Goal: Find specific page/section: Find specific page/section

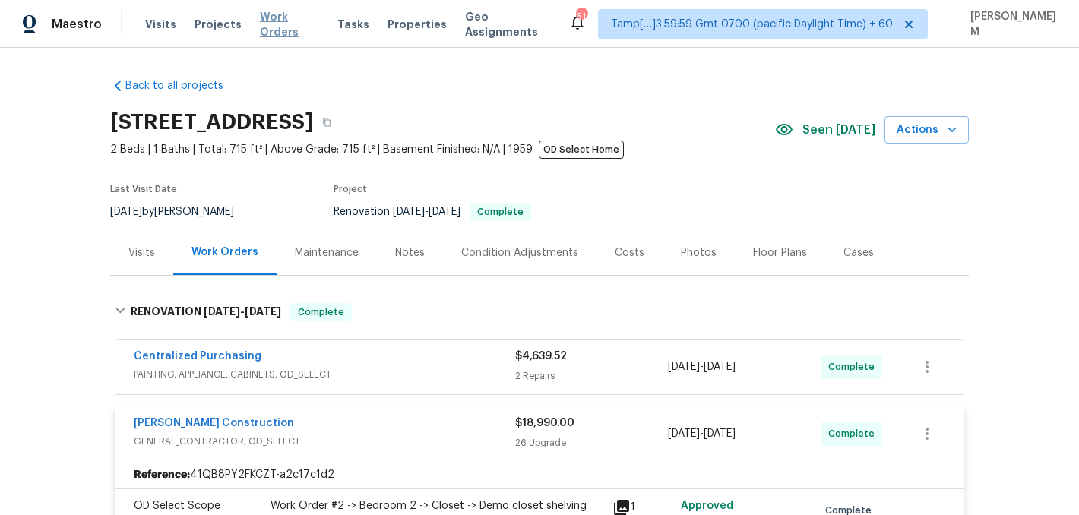
click at [281, 24] on span "Work Orders" at bounding box center [289, 24] width 59 height 30
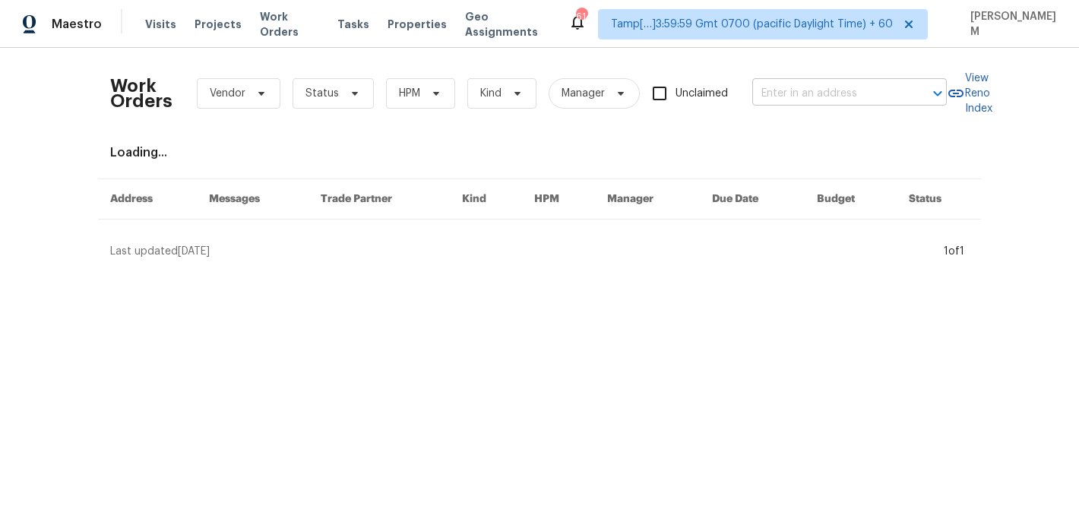
click at [776, 86] on input "text" at bounding box center [828, 94] width 152 height 24
paste input "[STREET_ADDRESS][PERSON_NAME]"
type input "[STREET_ADDRESS][PERSON_NAME]"
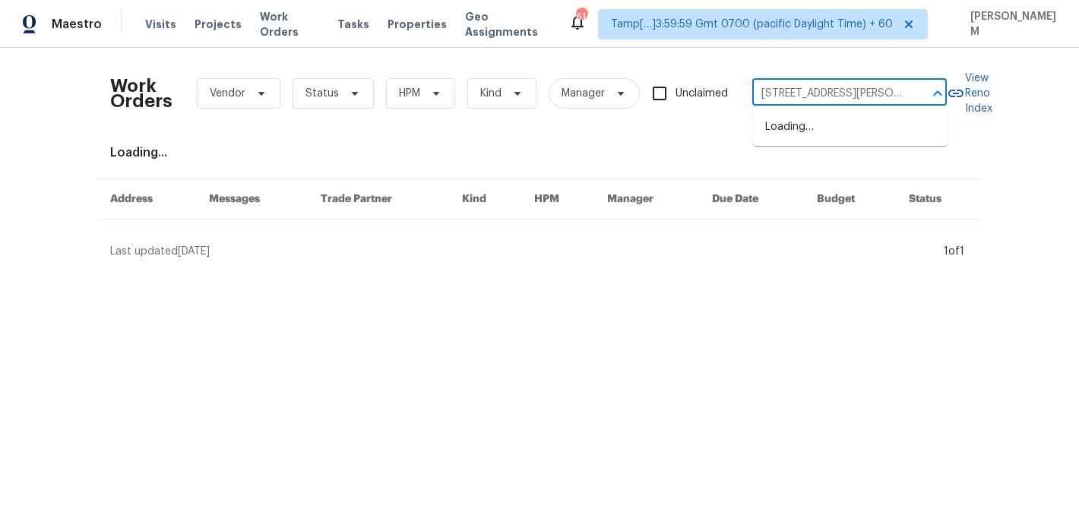
scroll to position [0, 53]
click at [829, 132] on li "[STREET_ADDRESS][PERSON_NAME]" at bounding box center [850, 135] width 194 height 41
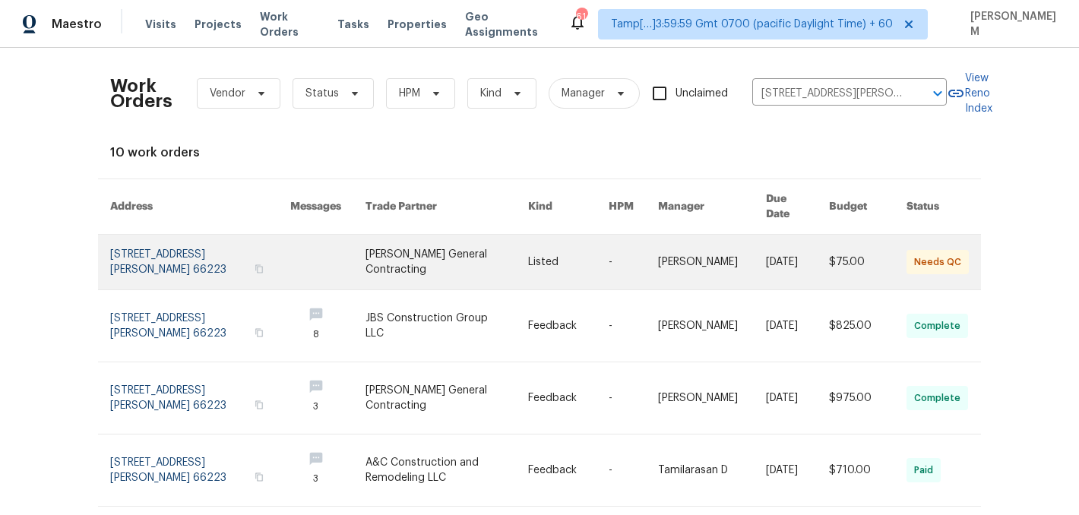
click at [669, 259] on link at bounding box center [712, 262] width 109 height 55
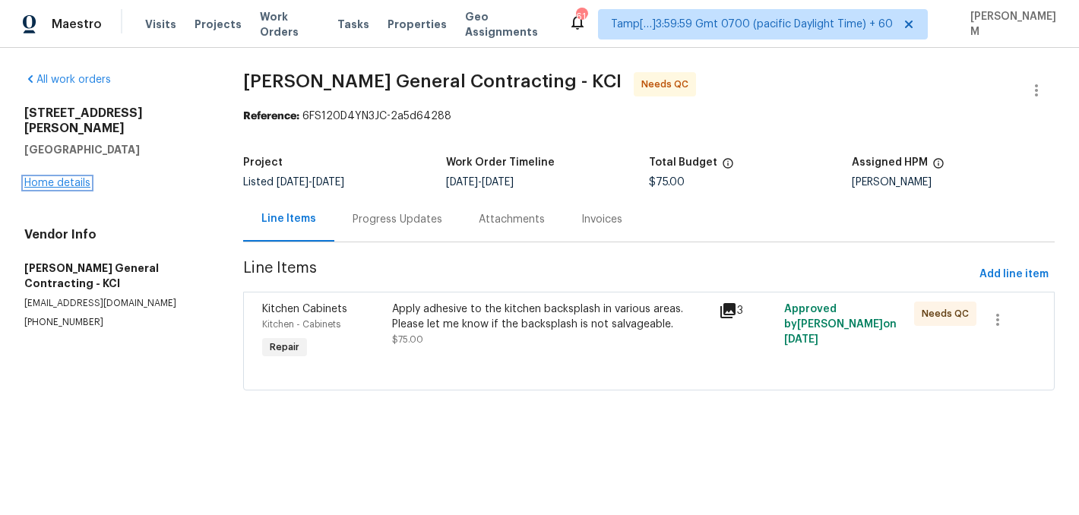
click at [52, 178] on link "Home details" at bounding box center [57, 183] width 66 height 11
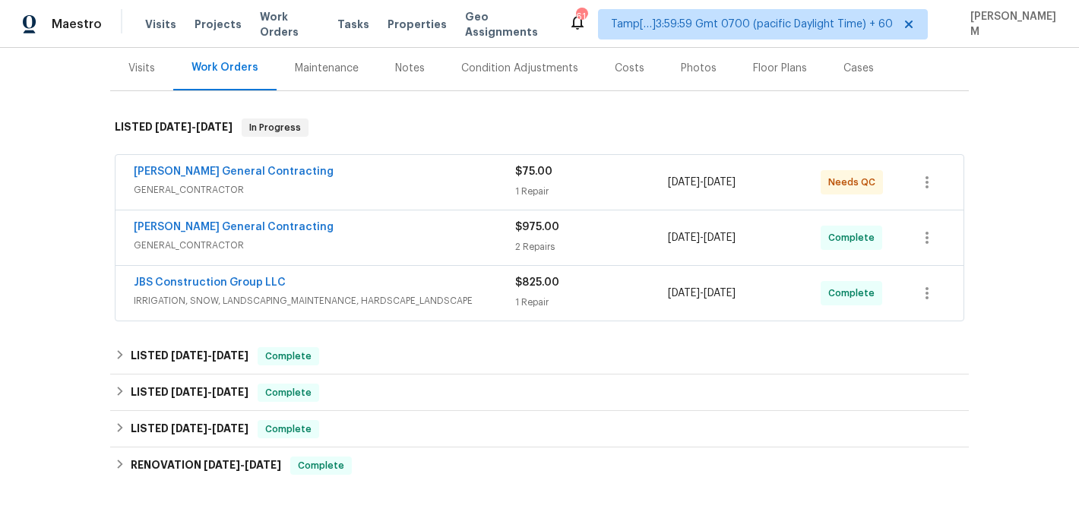
scroll to position [188, 0]
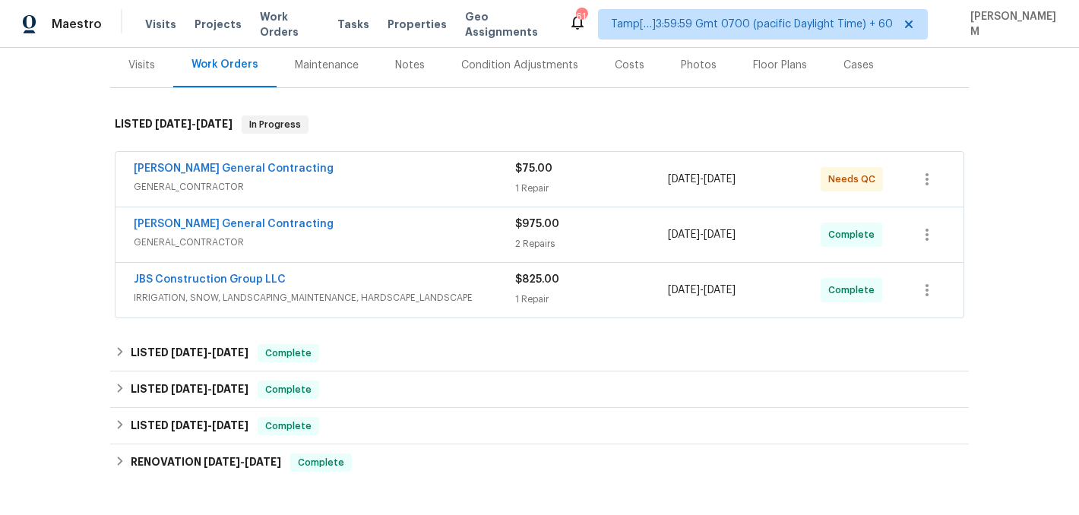
click at [418, 166] on div "[PERSON_NAME] General Contracting" at bounding box center [324, 170] width 381 height 18
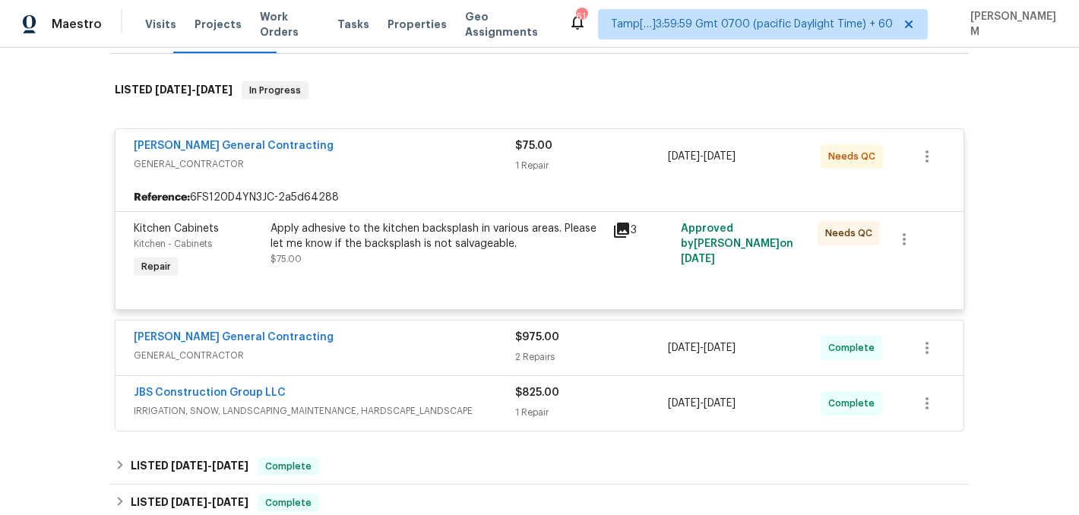
scroll to position [233, 0]
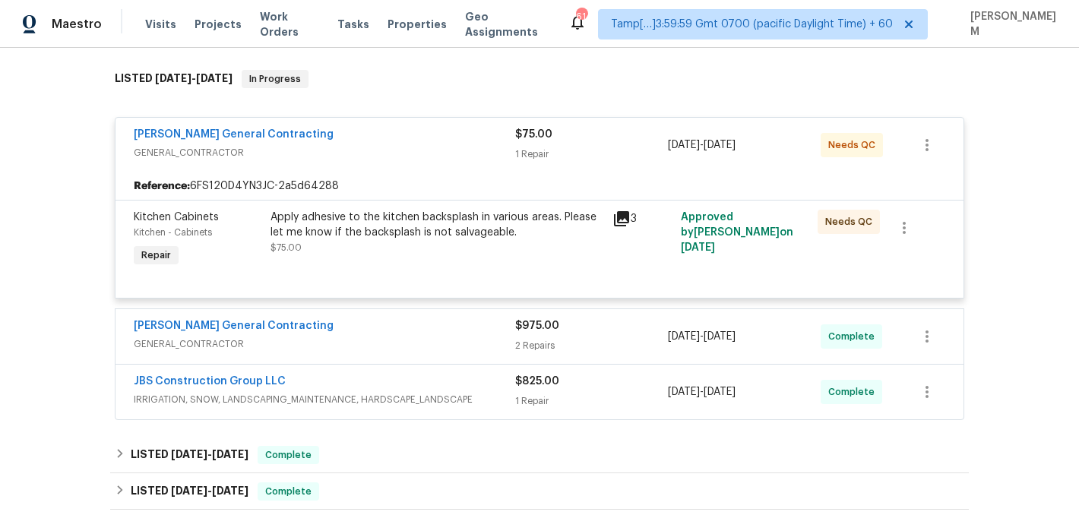
click at [463, 338] on span "GENERAL_CONTRACTOR" at bounding box center [324, 344] width 381 height 15
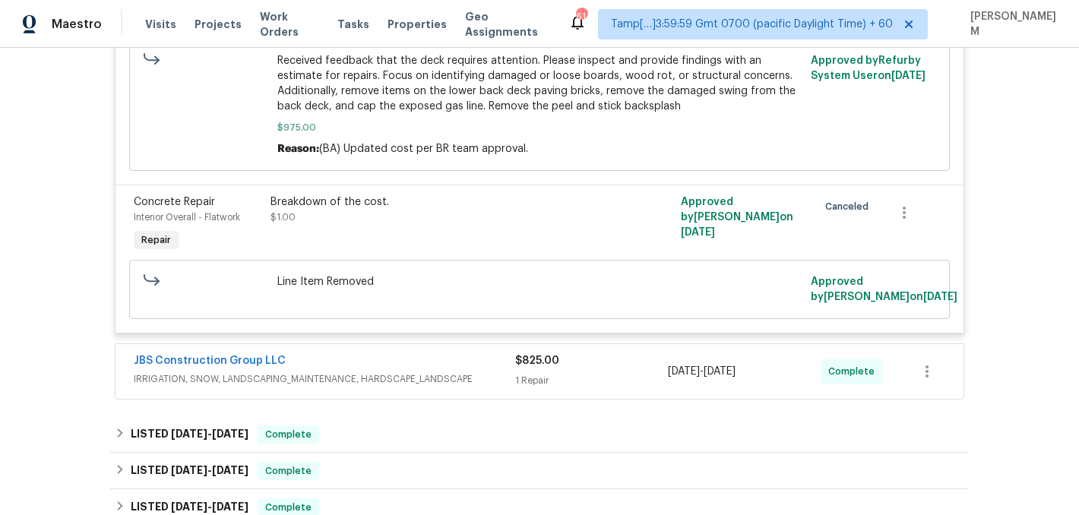
scroll to position [899, 0]
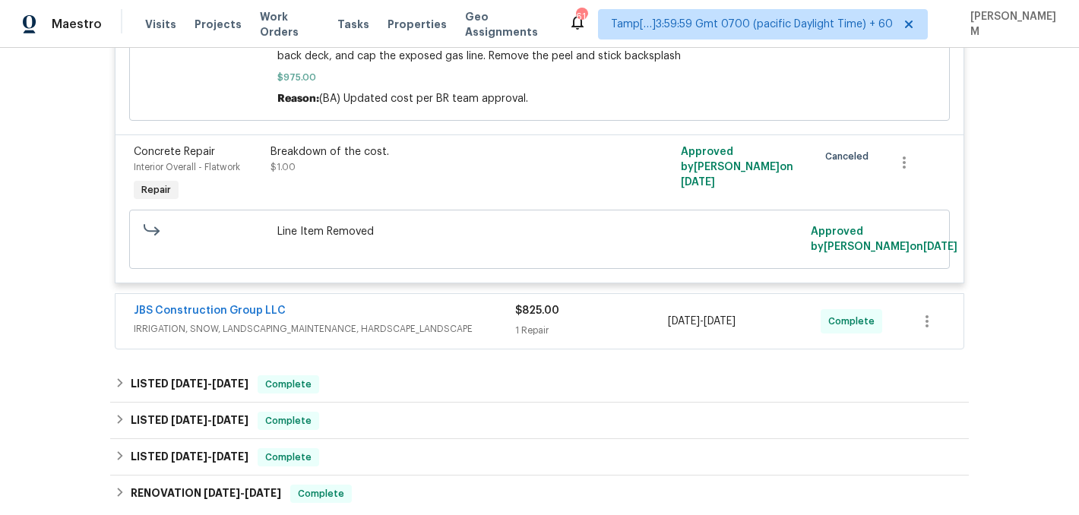
click at [461, 337] on span "IRRIGATION, SNOW, LANDSCAPING_MAINTENANCE, HARDSCAPE_LANDSCAPE" at bounding box center [324, 328] width 381 height 15
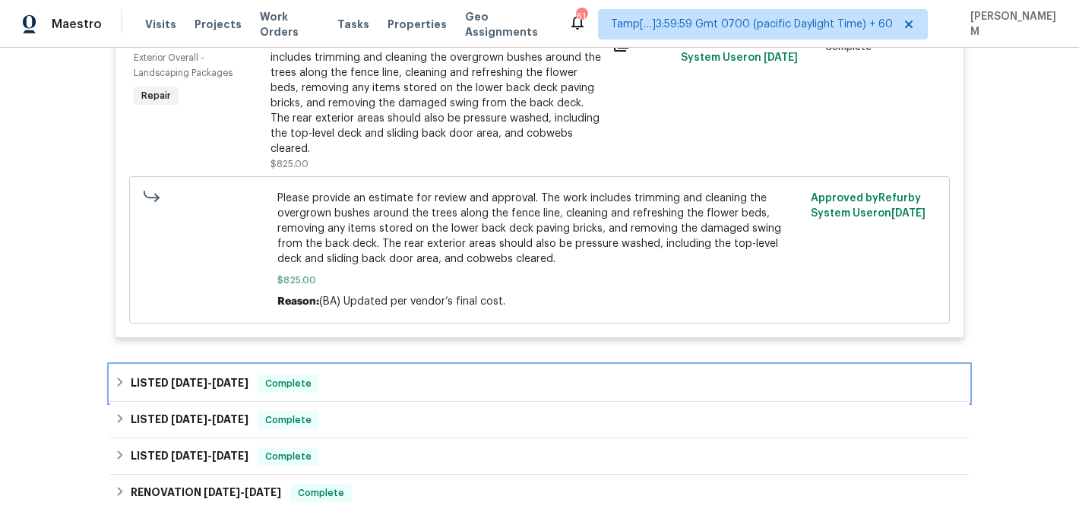
click at [428, 387] on div "LISTED [DATE] - [DATE] Complete" at bounding box center [539, 384] width 849 height 18
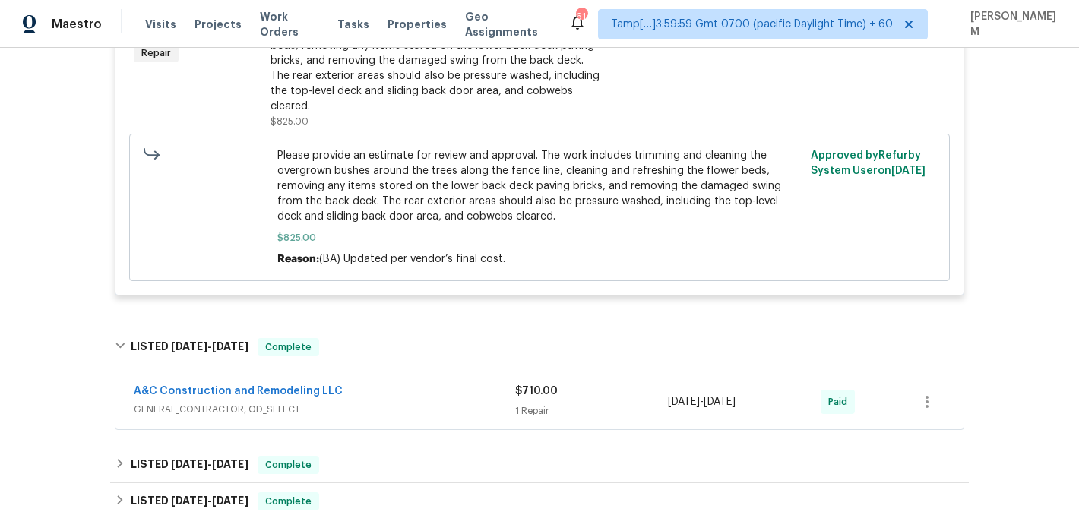
click at [433, 397] on div "A&C Construction and Remodeling LLC" at bounding box center [324, 393] width 381 height 18
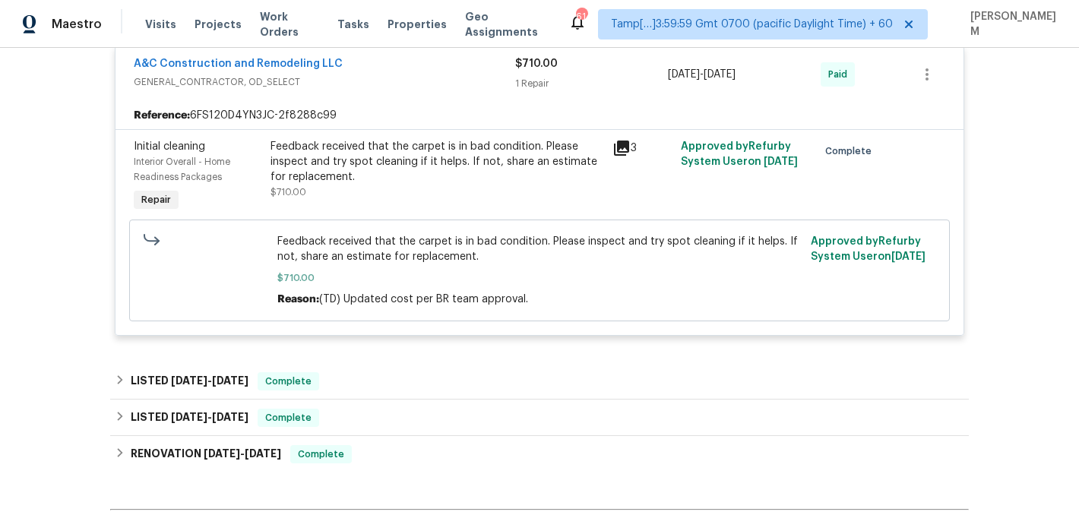
scroll to position [1620, 0]
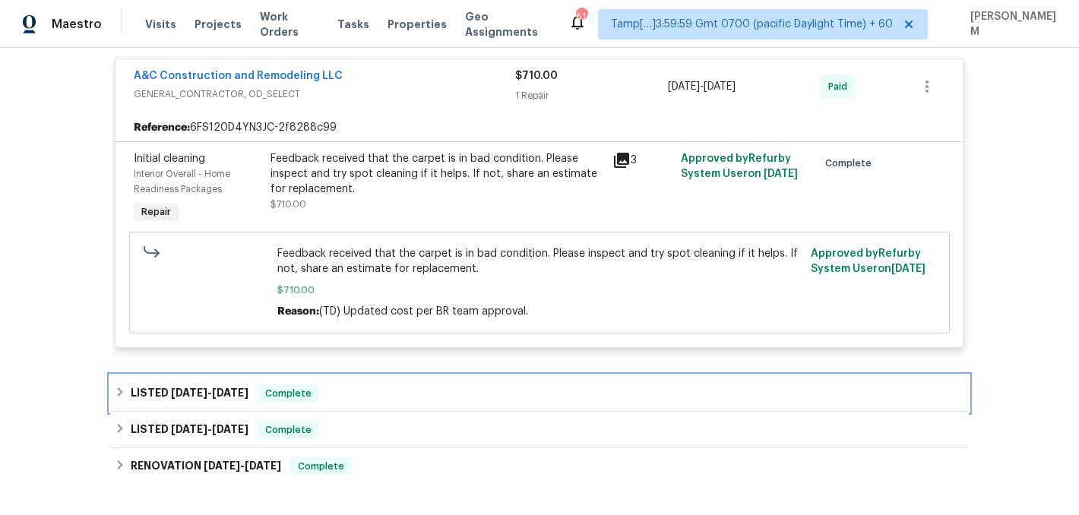
click at [487, 388] on div "LISTED [DATE] - [DATE] Complete" at bounding box center [539, 393] width 849 height 18
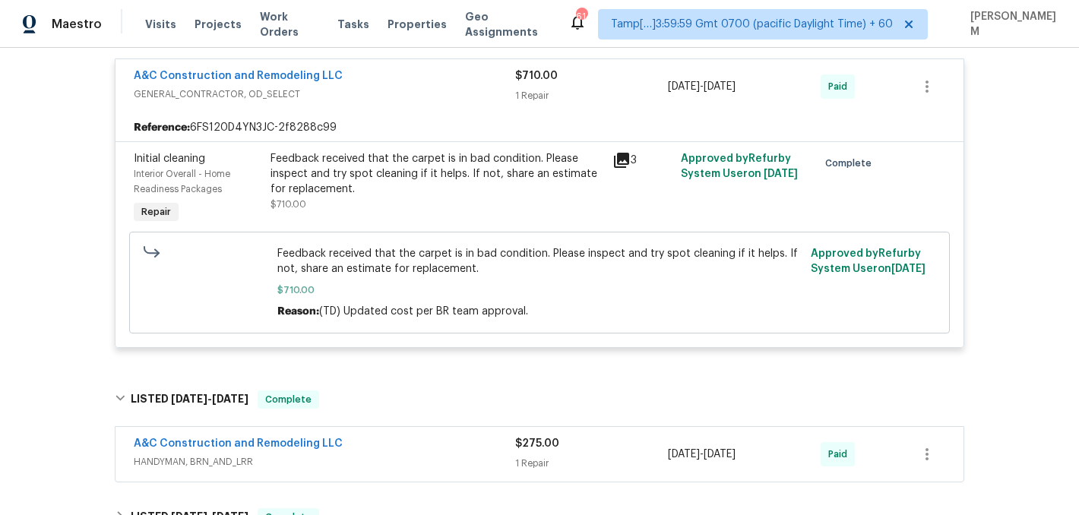
click at [491, 467] on span "HANDYMAN, BRN_AND_LRR" at bounding box center [324, 461] width 381 height 15
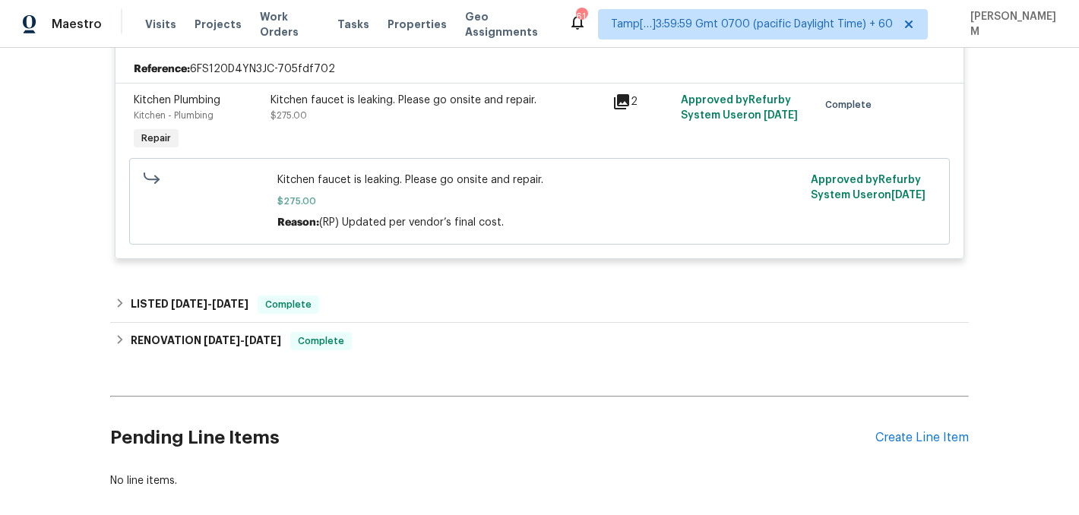
scroll to position [2100, 0]
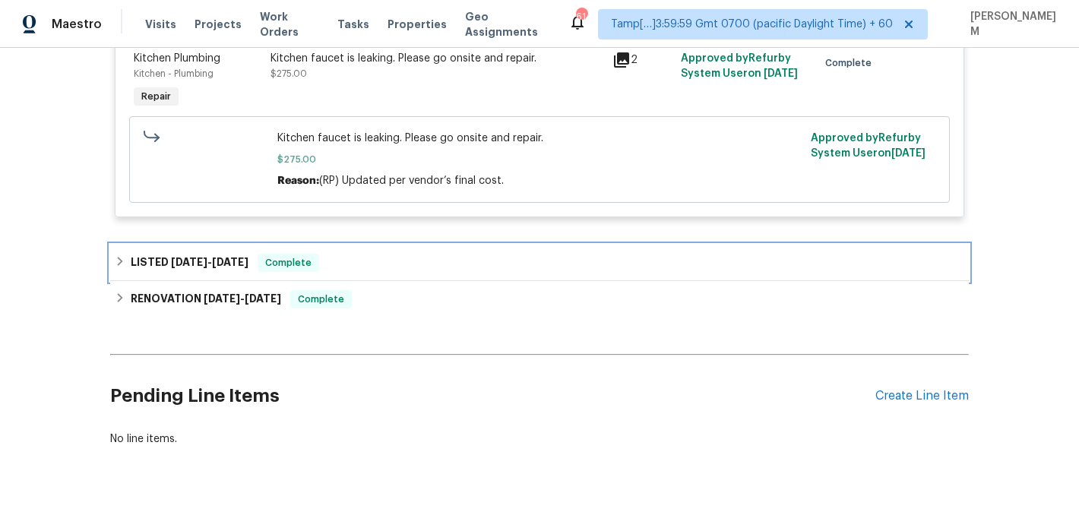
click at [416, 263] on div "LISTED [DATE] - [DATE] Complete" at bounding box center [539, 263] width 849 height 18
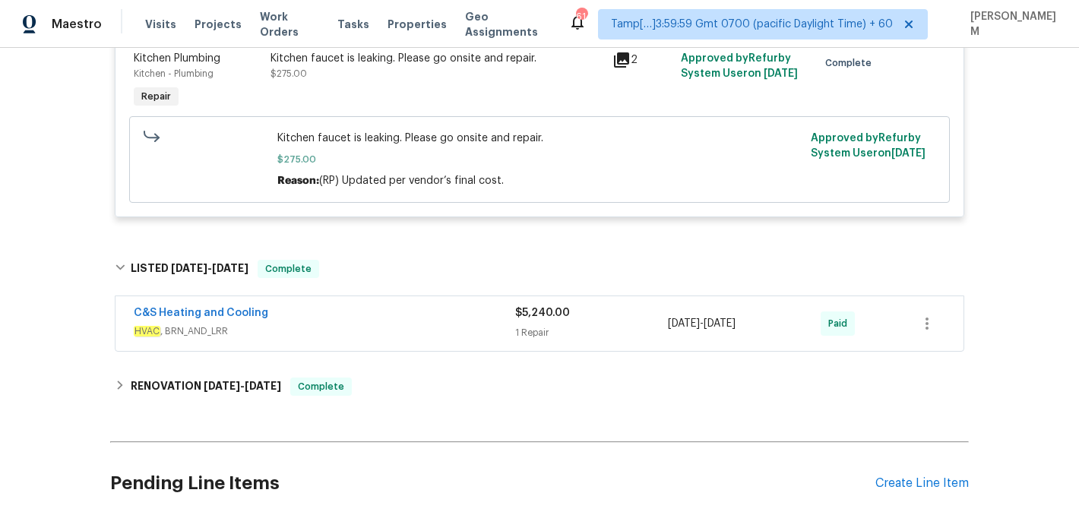
click at [397, 328] on span "HVAC , BRN_AND_LRR" at bounding box center [324, 331] width 381 height 15
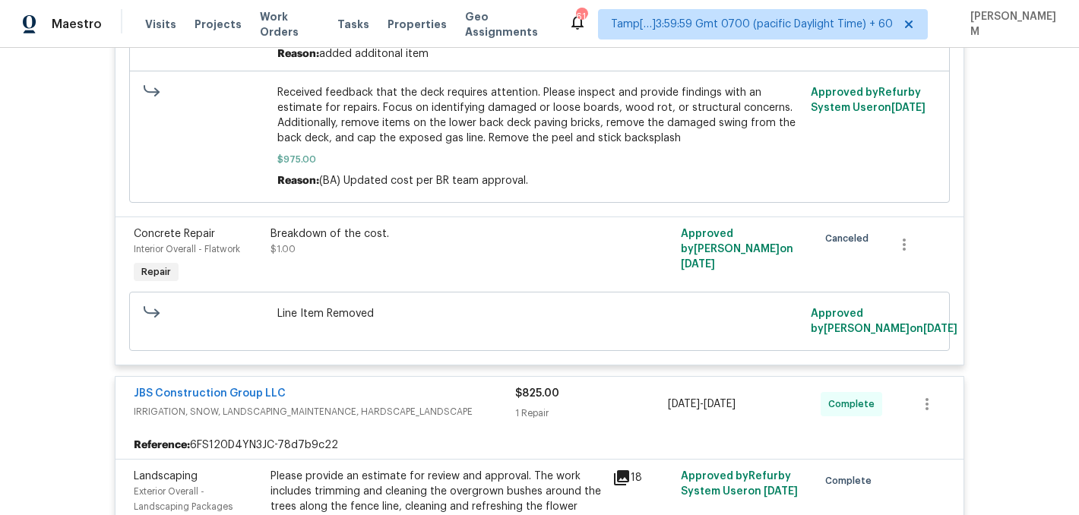
scroll to position [818, 0]
